Goal: Information Seeking & Learning: Understand process/instructions

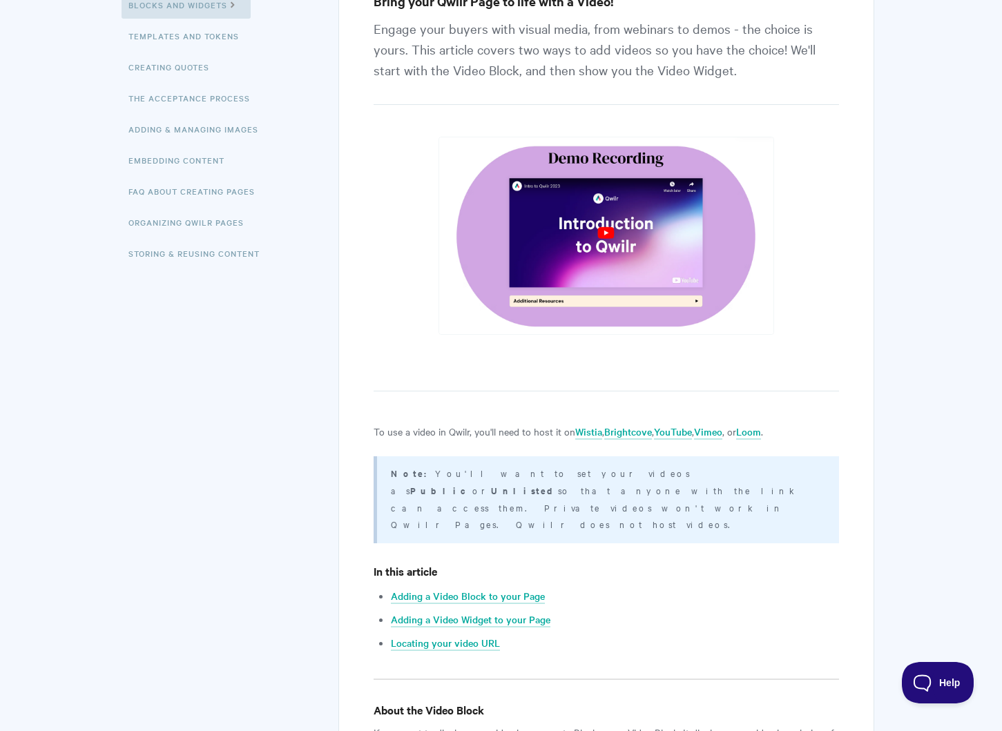
scroll to position [288, 0]
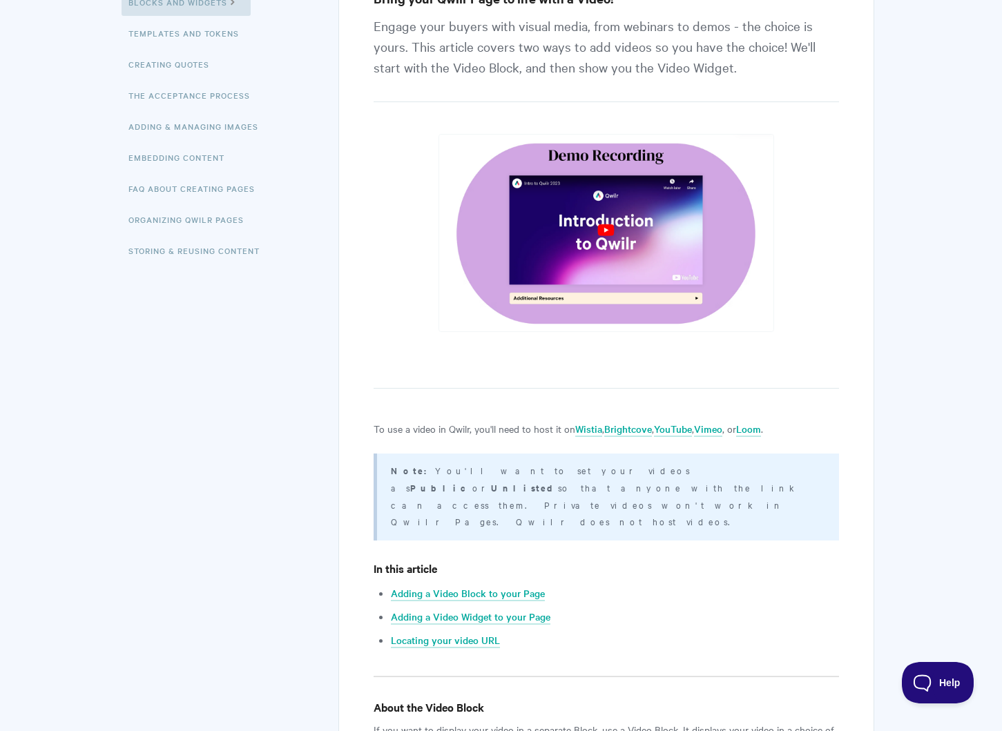
click at [600, 226] on img at bounding box center [607, 233] width 336 height 198
click at [615, 233] on img at bounding box center [607, 233] width 336 height 198
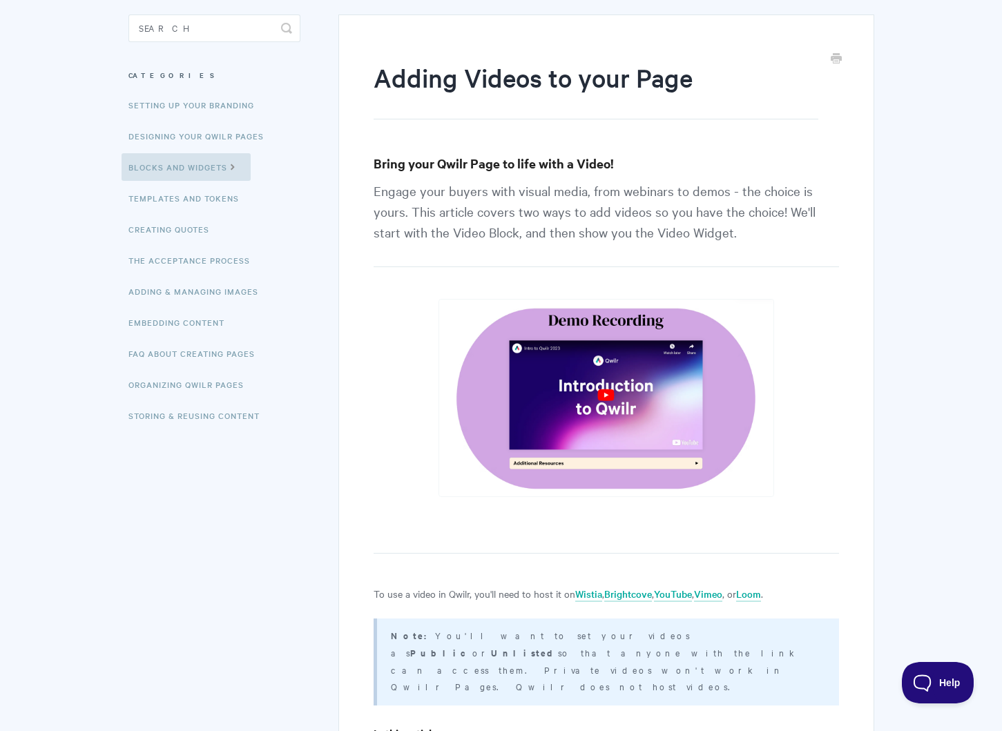
click at [610, 405] on img at bounding box center [607, 398] width 336 height 198
click at [624, 414] on img at bounding box center [607, 398] width 336 height 198
click at [615, 397] on img at bounding box center [607, 398] width 336 height 198
click at [601, 396] on img at bounding box center [607, 398] width 336 height 198
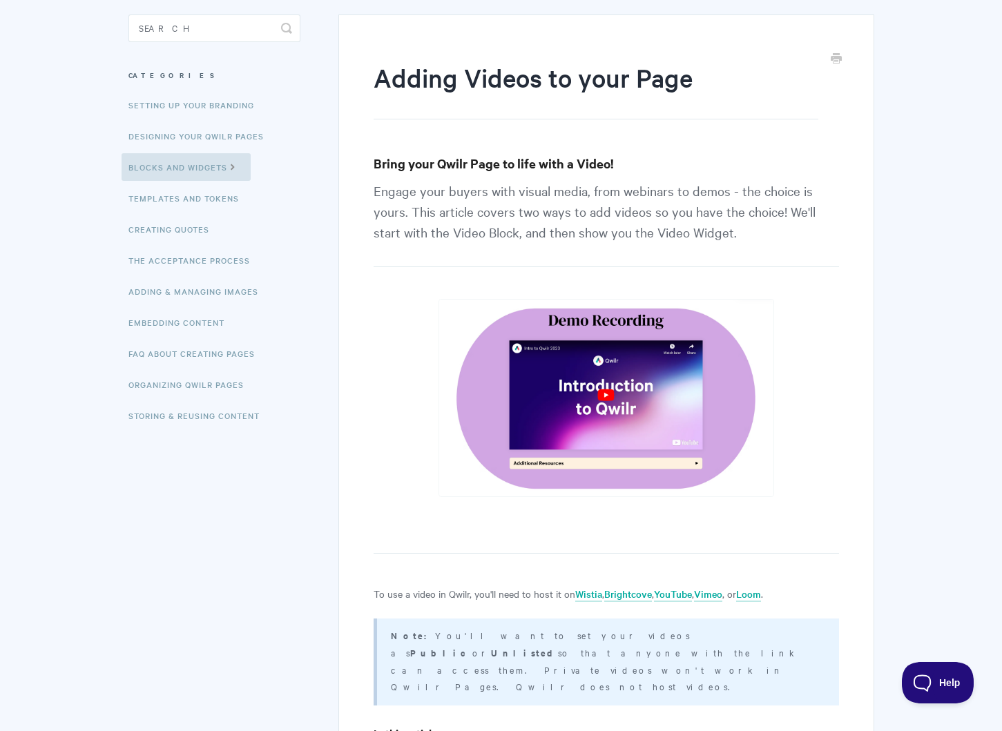
click at [601, 396] on img at bounding box center [607, 398] width 336 height 198
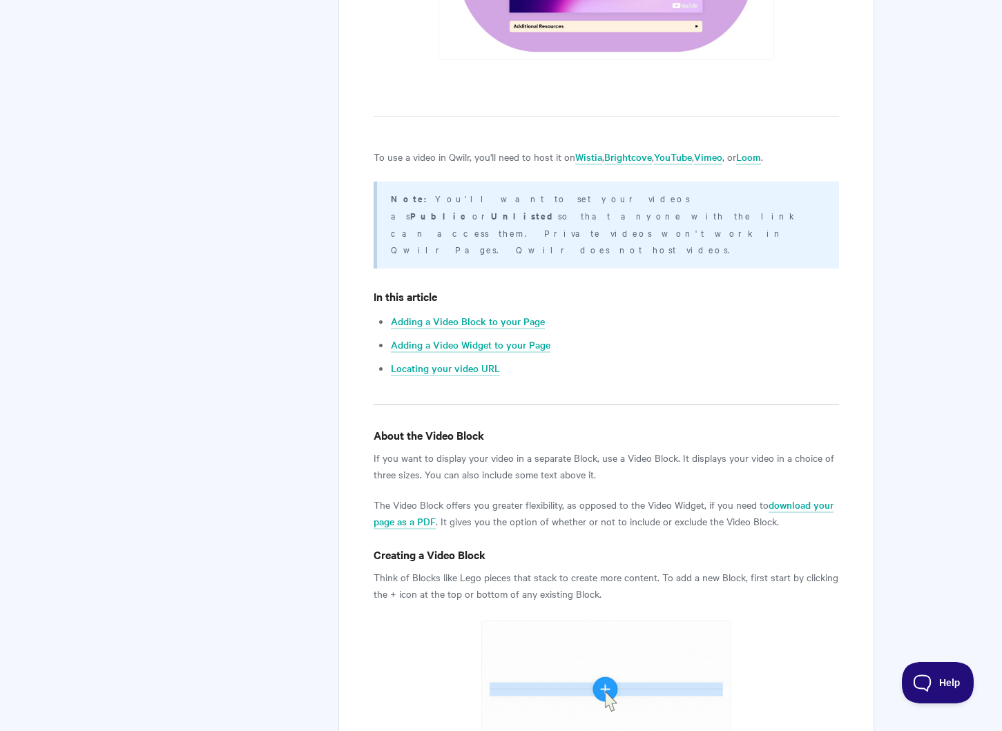
scroll to position [271, 0]
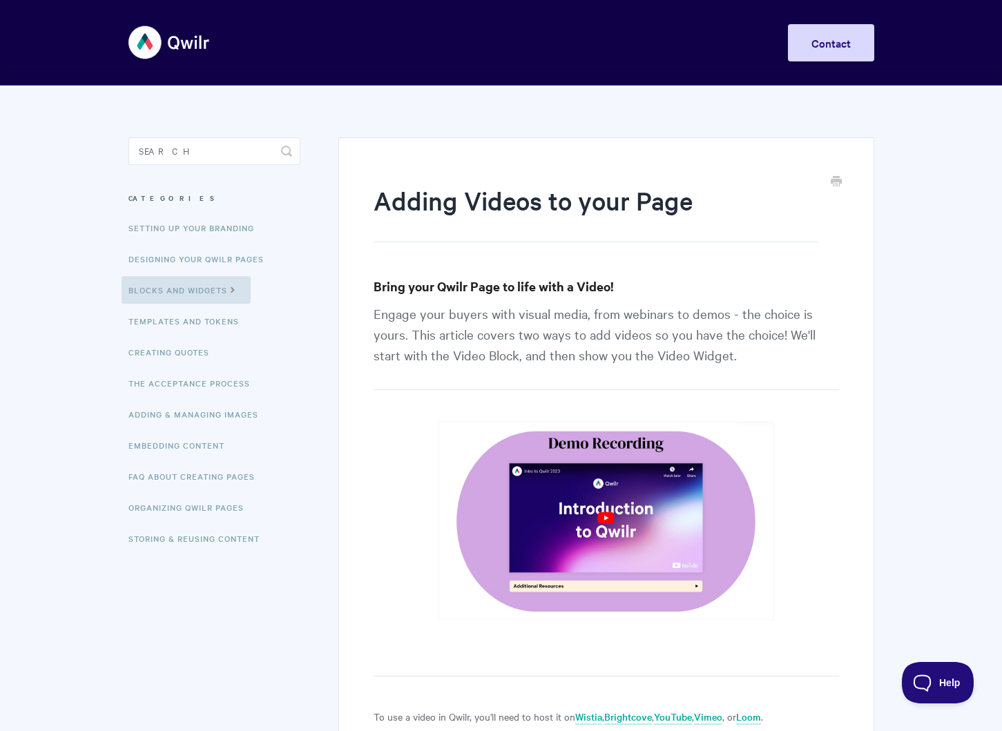
scroll to position [1, 0]
